Goal: Obtain resource: Download file/media

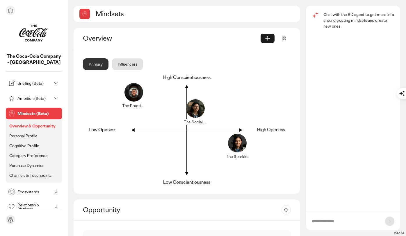
click at [28, 39] on img at bounding box center [33, 33] width 29 height 29
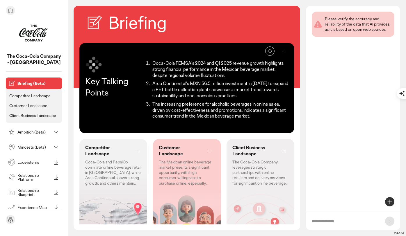
click at [9, 11] on icon at bounding box center [10, 10] width 5 height 5
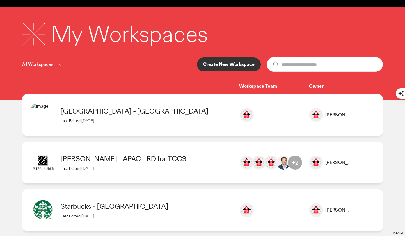
scroll to position [19, 0]
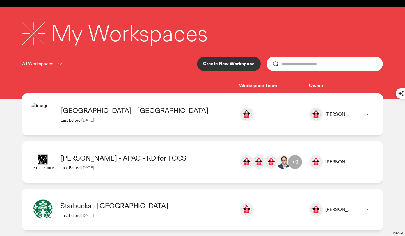
click at [152, 120] on div "Last Edited: 06 Aug 2025" at bounding box center [146, 120] width 173 height 5
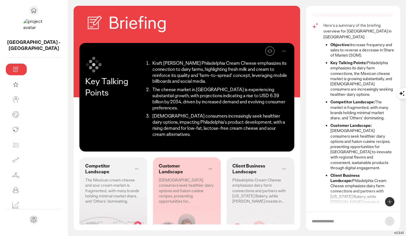
scroll to position [22, 0]
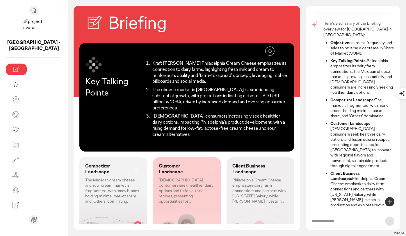
click at [284, 51] on icon at bounding box center [284, 51] width 3 height 0
click at [277, 67] on div "Edit" at bounding box center [267, 67] width 44 height 12
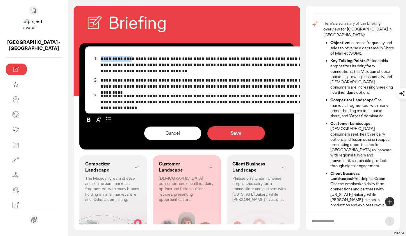
drag, startPoint x: 90, startPoint y: 60, endPoint x: 60, endPoint y: 60, distance: 30.0
type textarea "**********"
click at [99, 60] on li "**********" at bounding box center [208, 64] width 219 height 19
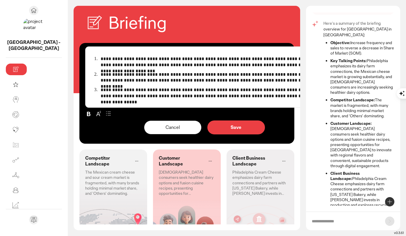
click at [207, 125] on button "Save" at bounding box center [236, 128] width 58 height 14
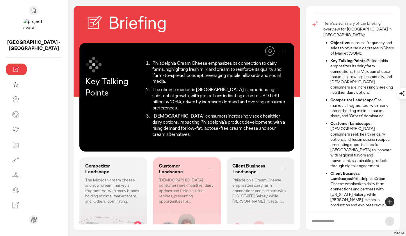
scroll to position [31, 0]
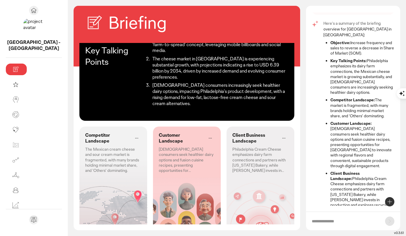
click at [172, 147] on p "Mexican consumers seek healthier dairy options and fusion cuisine recipes, pres…" at bounding box center [187, 160] width 56 height 26
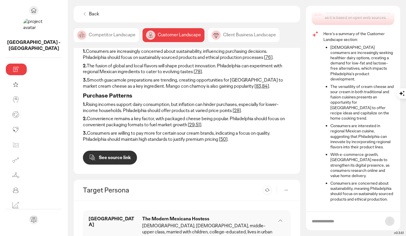
scroll to position [161, 0]
click at [196, 122] on link "51" at bounding box center [198, 125] width 4 height 6
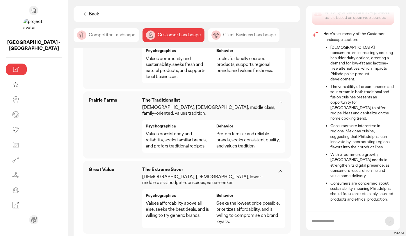
scroll to position [657, 0]
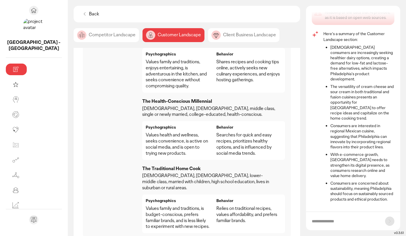
scroll to position [163, 0]
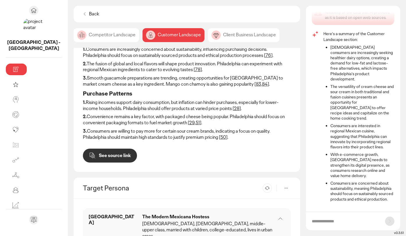
click at [93, 38] on div "Competitor Landscape" at bounding box center [106, 35] width 65 height 14
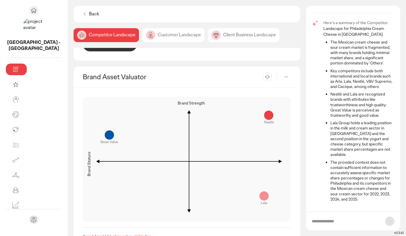
scroll to position [769, 0]
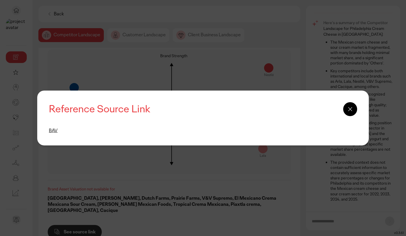
click at [350, 108] on icon at bounding box center [350, 109] width 7 height 7
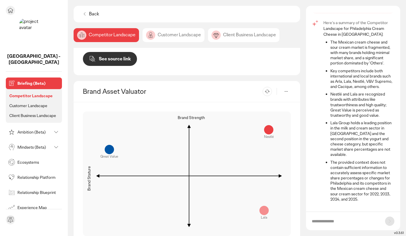
scroll to position [774, 0]
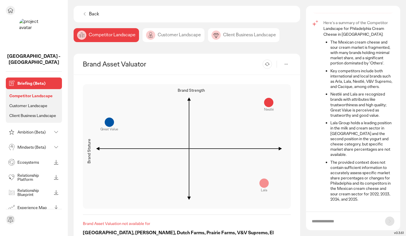
click at [40, 161] on p "Ecosystems" at bounding box center [34, 163] width 34 height 4
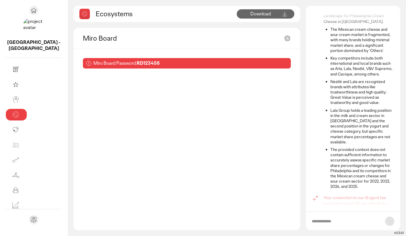
scroll to position [15, 0]
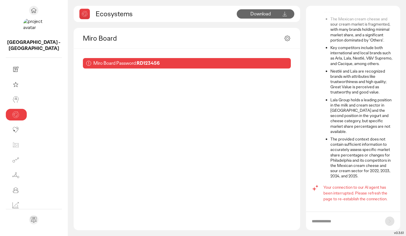
drag, startPoint x: 125, startPoint y: 63, endPoint x: 102, endPoint y: 63, distance: 23.3
type textarea "********"
click at [102, 63] on div "Miro Board Password: RD123456" at bounding box center [187, 63] width 208 height 10
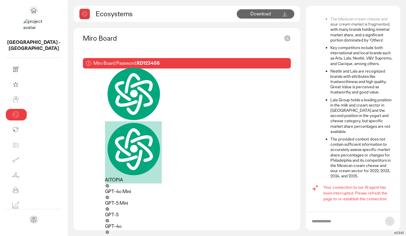
copy p "RD123456"
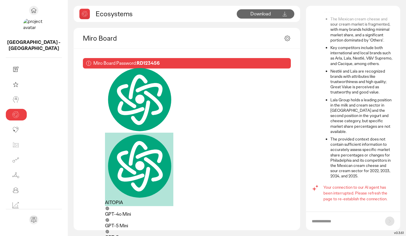
click at [137, 63] on b "RD123456" at bounding box center [148, 63] width 23 height 6
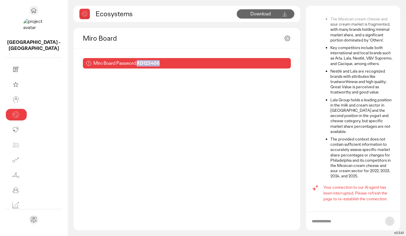
drag, startPoint x: 103, startPoint y: 64, endPoint x: 125, endPoint y: 64, distance: 22.1
click at [137, 64] on b "RD123456" at bounding box center [148, 63] width 23 height 6
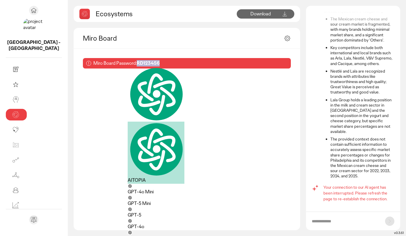
copy b "RD123456"
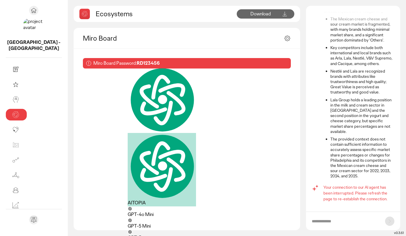
click at [197, 42] on div "Miro Board" at bounding box center [187, 38] width 227 height 21
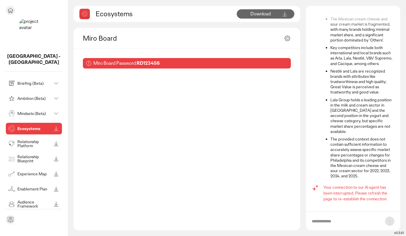
click at [23, 155] on p "Relationship Blueprint" at bounding box center [34, 159] width 34 height 8
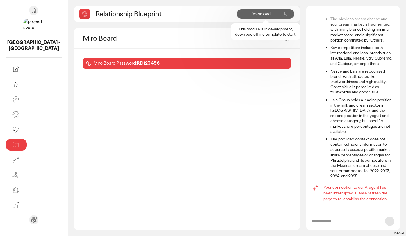
click at [264, 11] on span "Download" at bounding box center [260, 14] width 20 height 6
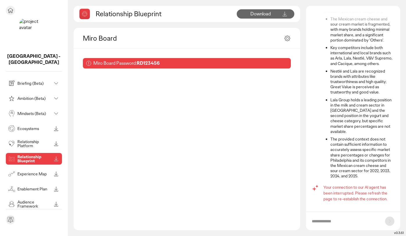
click at [35, 140] on p "Relationship Platform" at bounding box center [34, 144] width 34 height 8
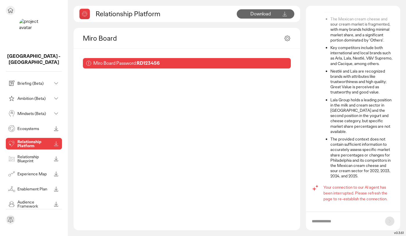
click at [27, 168] on div "Experience Map" at bounding box center [34, 174] width 56 height 12
click at [37, 172] on p "Experience Map" at bounding box center [34, 174] width 34 height 4
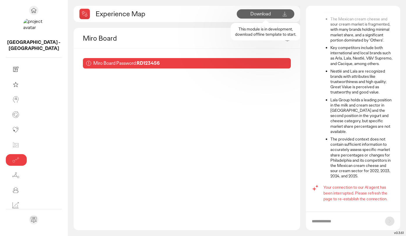
click at [267, 15] on span "Download" at bounding box center [260, 14] width 20 height 6
